Goal: Contribute content: Contribute content

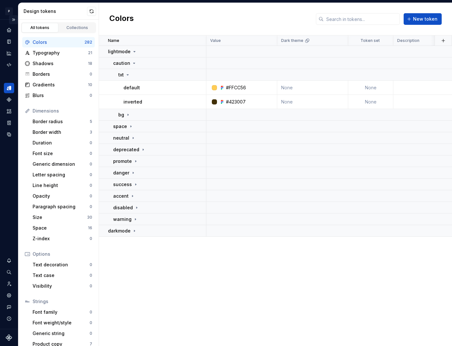
click at [13, 20] on button "Expand sidebar" at bounding box center [13, 19] width 9 height 9
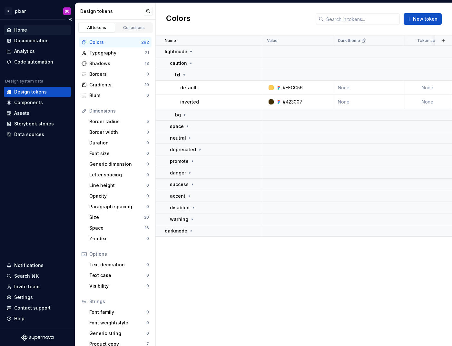
click at [24, 31] on div "Home" at bounding box center [20, 30] width 13 height 6
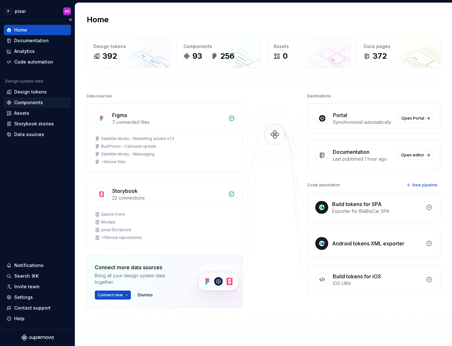
click at [34, 102] on div "Components" at bounding box center [28, 102] width 29 height 6
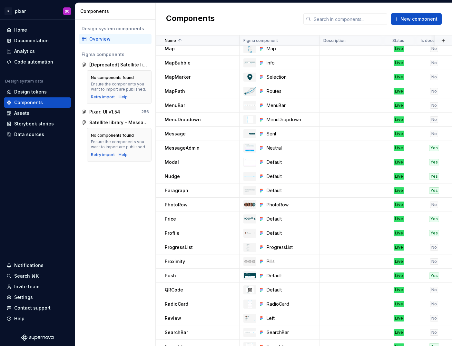
scroll to position [715, 0]
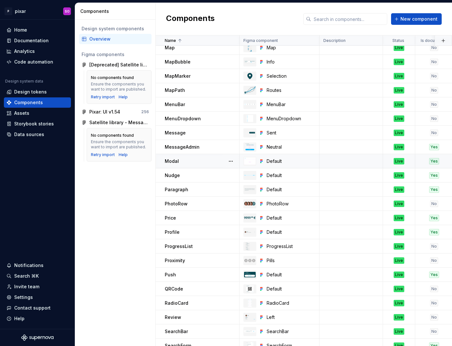
click at [199, 159] on div "Modal" at bounding box center [202, 161] width 74 height 6
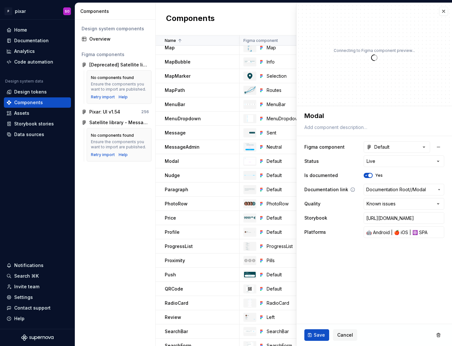
type textarea "*"
click at [402, 161] on html "P pixar SO Home Documentation Analytics Code automation Design system data Desi…" at bounding box center [226, 173] width 452 height 346
select select "**********"
type textarea "*"
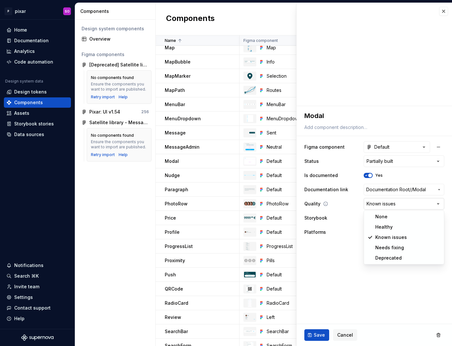
click at [401, 203] on html "P pixar SO Home Documentation Analytics Code automation Design system data Desi…" at bounding box center [226, 173] width 452 height 346
select select "**********"
type textarea "*"
click at [396, 201] on html "P pixar SO Home Documentation Analytics Code automation Design system data Desi…" at bounding box center [226, 173] width 452 height 346
select select "**********"
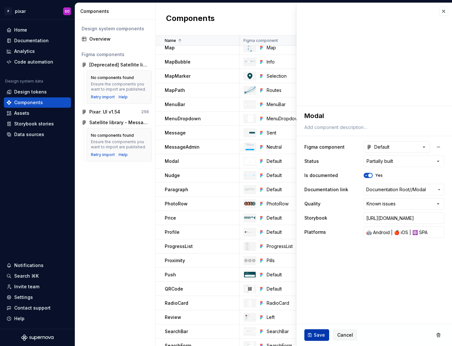
click at [320, 334] on span "Save" at bounding box center [319, 335] width 11 height 6
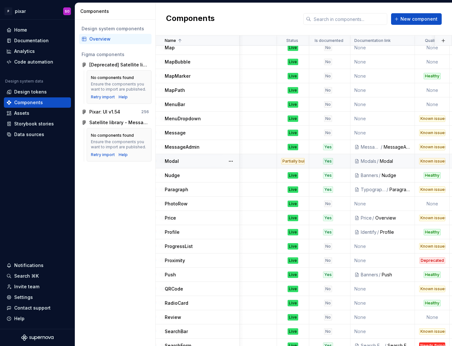
scroll to position [715, 112]
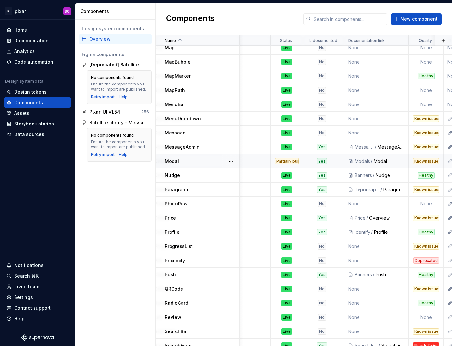
click at [376, 161] on div "Modal" at bounding box center [389, 161] width 31 height 6
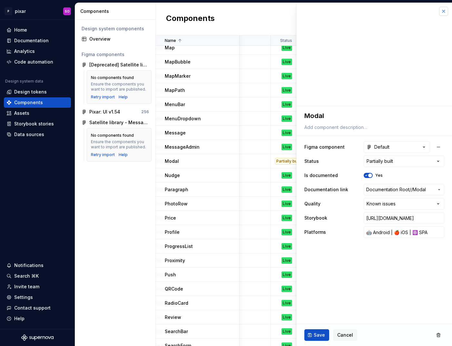
click at [442, 12] on button "button" at bounding box center [443, 11] width 9 height 9
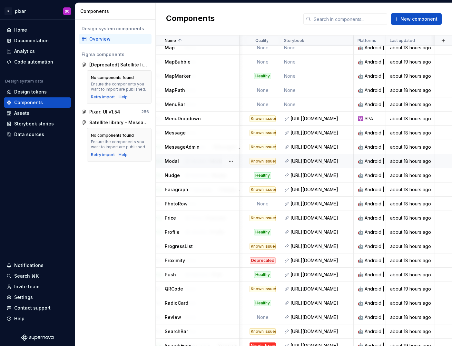
scroll to position [715, 276]
click at [347, 160] on link at bounding box center [345, 161] width 9 height 9
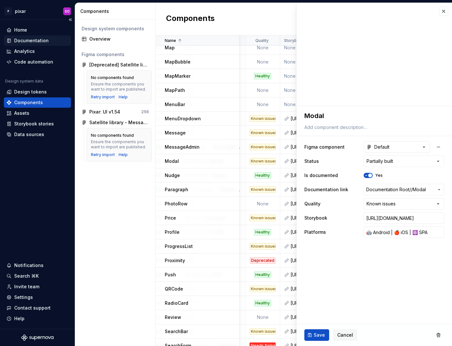
click at [30, 41] on div "Documentation" at bounding box center [31, 40] width 35 height 6
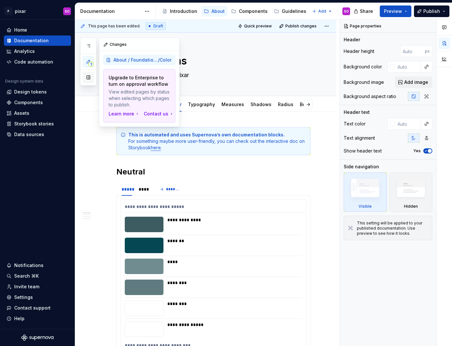
click at [88, 81] on button "button" at bounding box center [89, 78] width 12 height 12
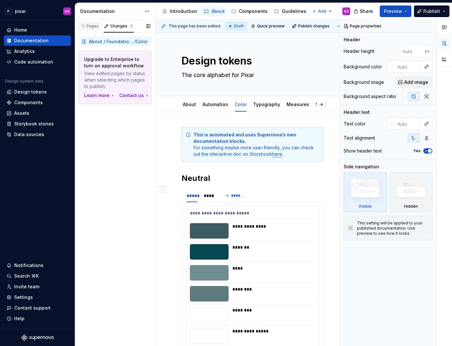
click at [86, 26] on div "Pages" at bounding box center [89, 26] width 19 height 5
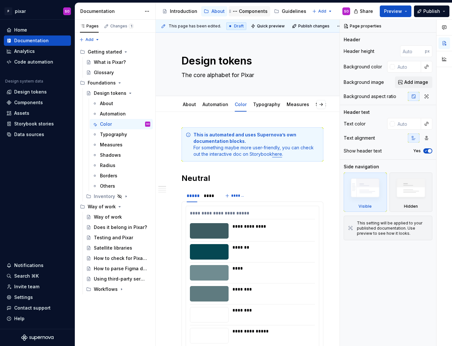
click at [246, 12] on div "Components" at bounding box center [253, 11] width 29 height 6
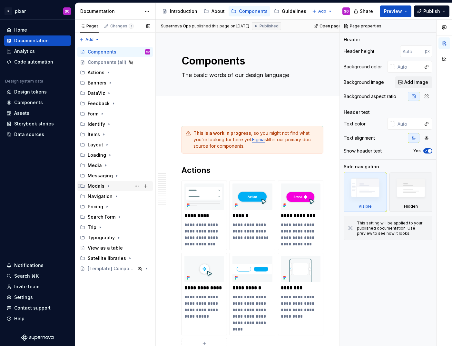
click at [102, 185] on div "Modals" at bounding box center [96, 186] width 17 height 6
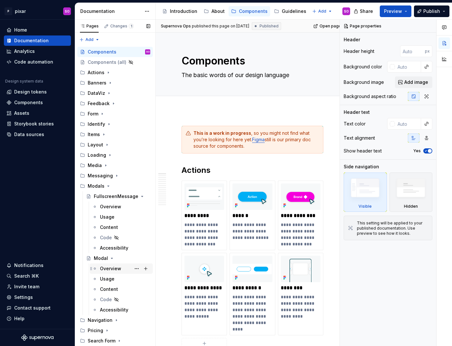
click at [110, 268] on div "Overview" at bounding box center [110, 268] width 21 height 6
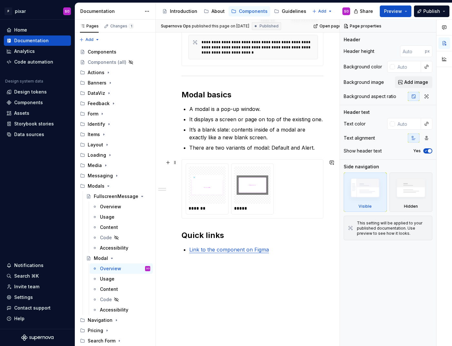
scroll to position [283, 0]
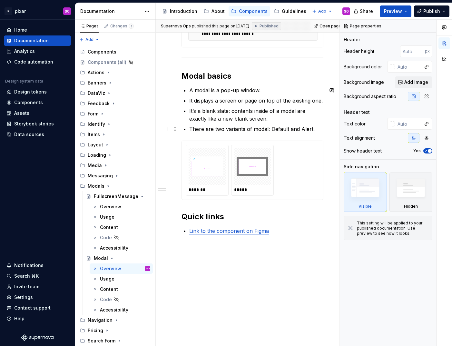
type textarea "*"
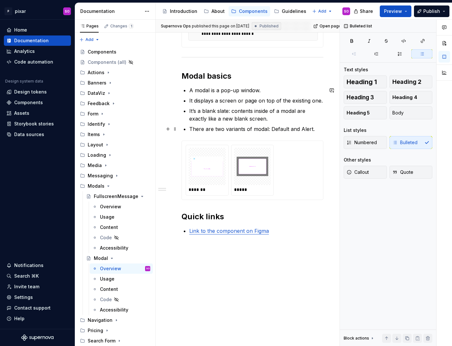
click at [316, 128] on p "There are two variants of modal: Default and Alert." at bounding box center [256, 129] width 134 height 8
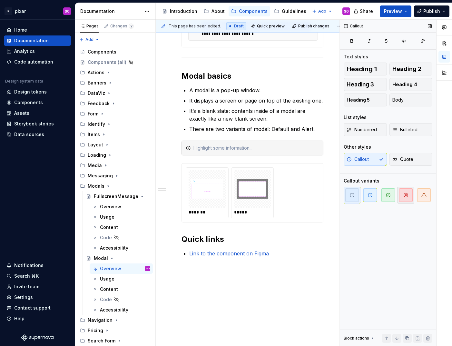
click at [406, 195] on icon "button" at bounding box center [406, 195] width 4 height 4
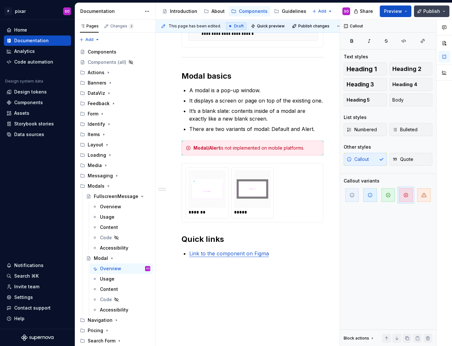
click at [431, 13] on span "Publish" at bounding box center [431, 11] width 17 height 6
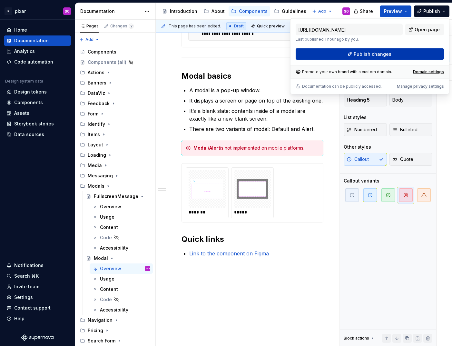
click at [354, 48] on div "[URL][DOMAIN_NAME] Last published 1 hour ago by you. Open page Publish changes" at bounding box center [370, 42] width 148 height 36
click at [358, 52] on span "Publish changes" at bounding box center [373, 54] width 38 height 6
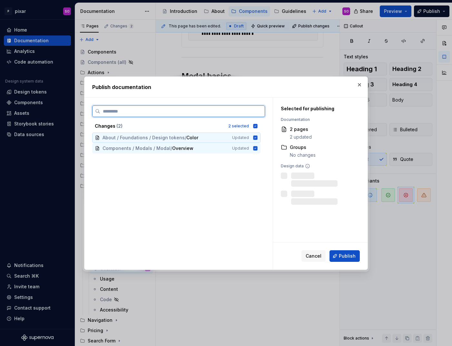
click at [258, 137] on icon at bounding box center [255, 137] width 5 height 5
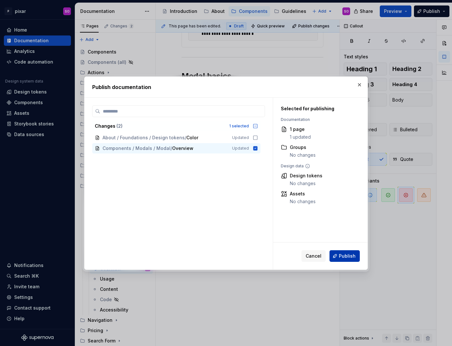
click at [339, 253] on button "Publish" at bounding box center [345, 256] width 30 height 12
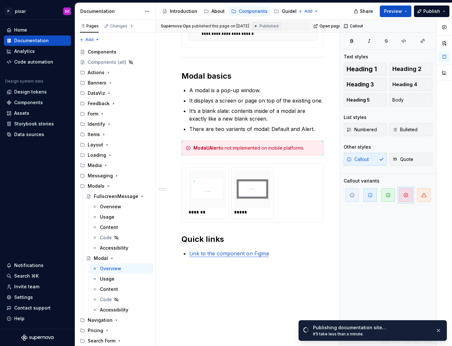
type textarea "*"
